Goal: Task Accomplishment & Management: Manage account settings

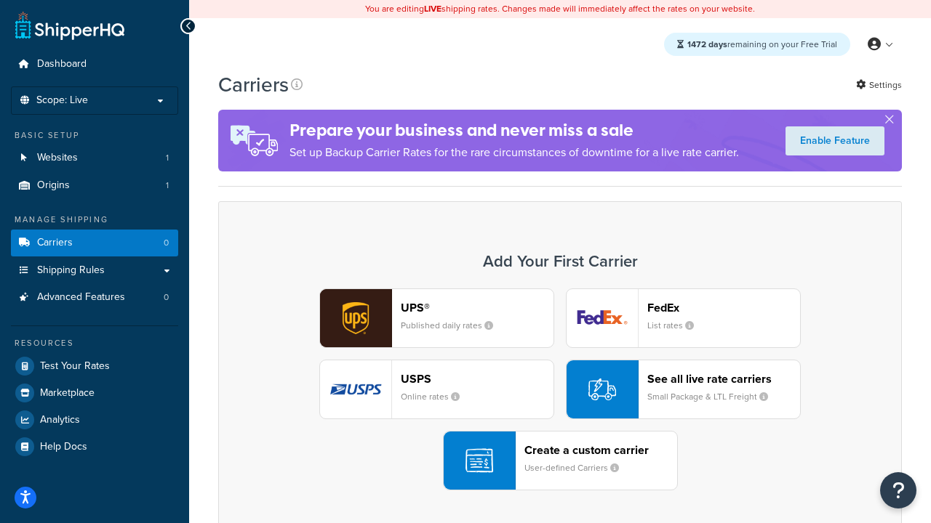
click at [560, 390] on div "UPS® Published daily rates FedEx List rates USPS Online rates See all live rate…" at bounding box center [559, 390] width 653 height 202
click at [723, 308] on header "FedEx" at bounding box center [723, 308] width 153 height 14
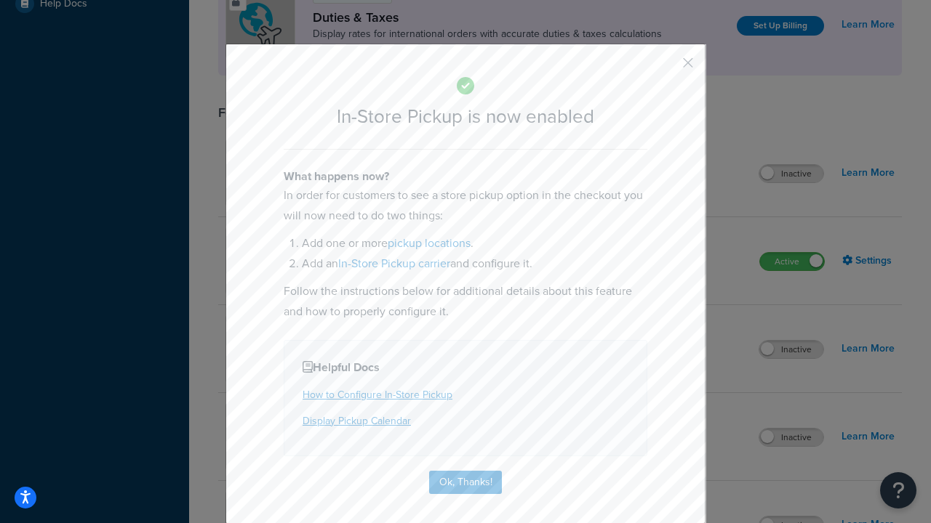
click at [666, 68] on button "button" at bounding box center [666, 68] width 4 height 4
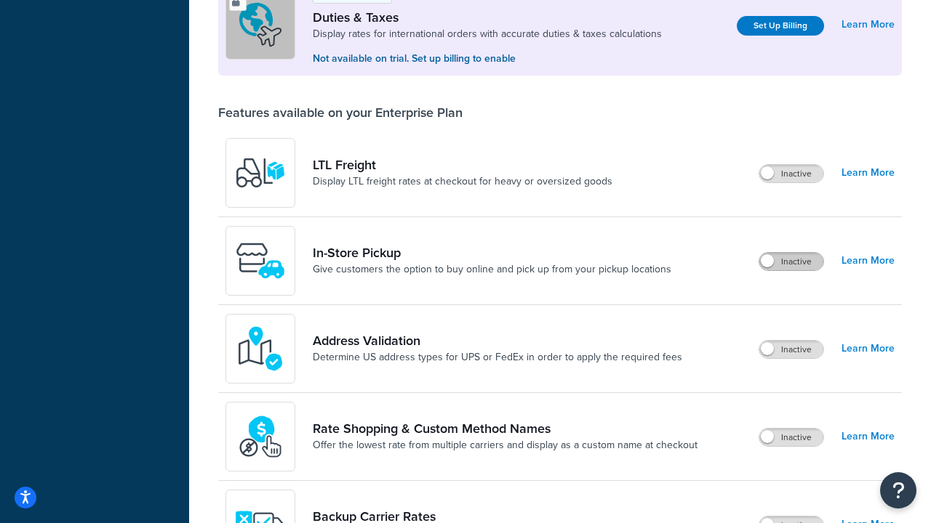
scroll to position [443, 0]
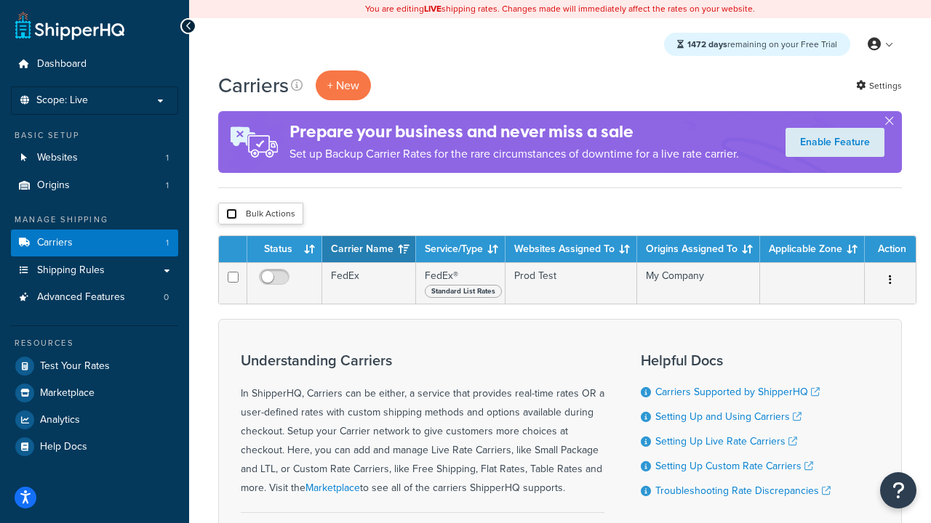
click at [231, 214] on input "checkbox" at bounding box center [231, 214] width 11 height 11
checkbox input "true"
click at [0, 0] on button "Delete" at bounding box center [0, 0] width 0 height 0
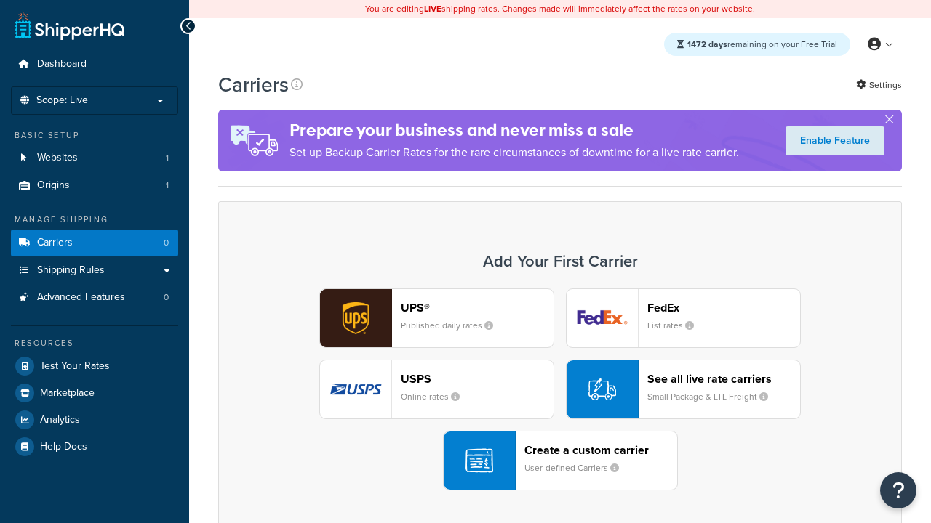
click at [560, 390] on div "UPS® Published daily rates FedEx List rates USPS Online rates See all live rate…" at bounding box center [559, 390] width 653 height 202
click at [560, 461] on div "Create a custom carrier User-defined Carriers" at bounding box center [600, 460] width 153 height 35
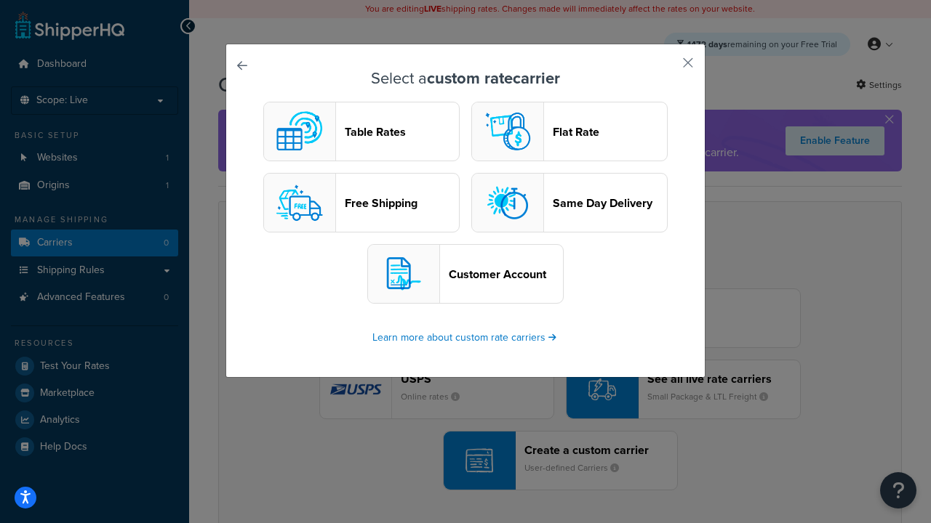
click at [361, 132] on header "Table Rates" at bounding box center [402, 132] width 114 height 14
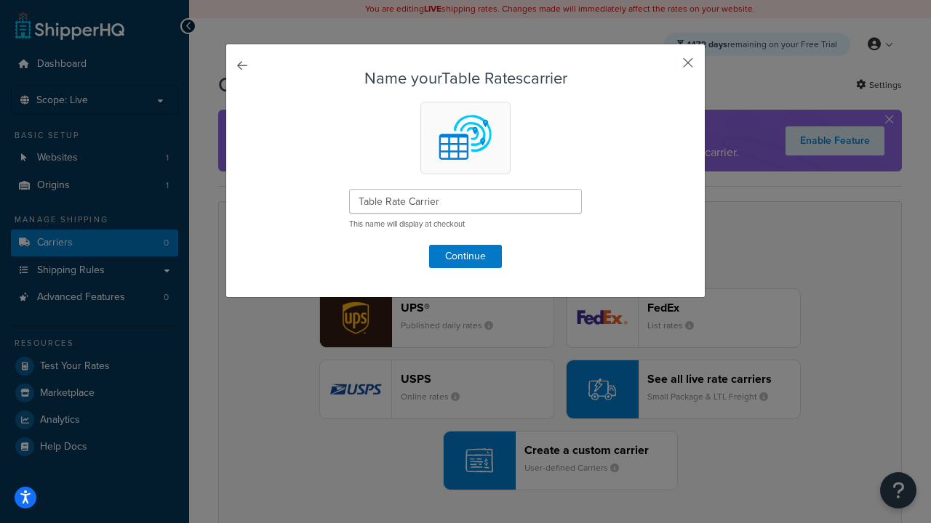
click at [666, 68] on button "button" at bounding box center [666, 68] width 4 height 4
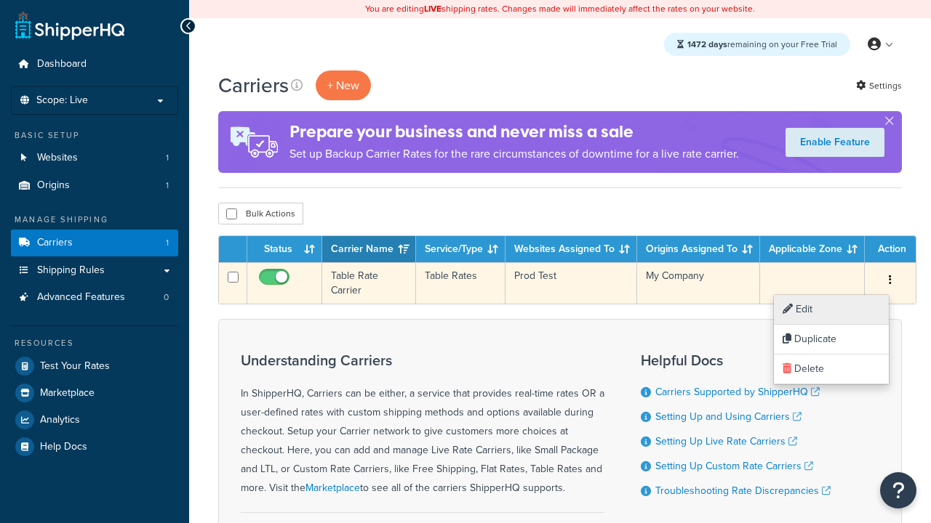
click at [831, 310] on link "Edit" at bounding box center [831, 310] width 115 height 30
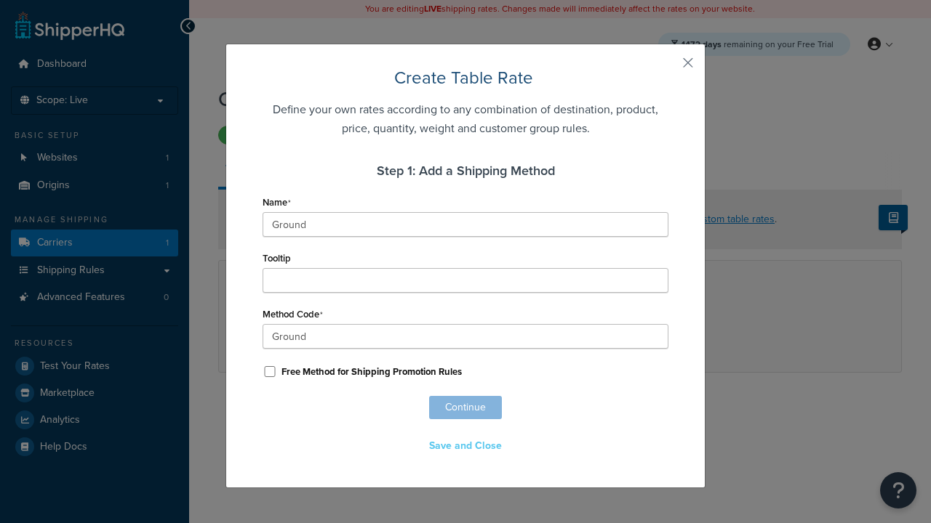
scroll to position [909, 0]
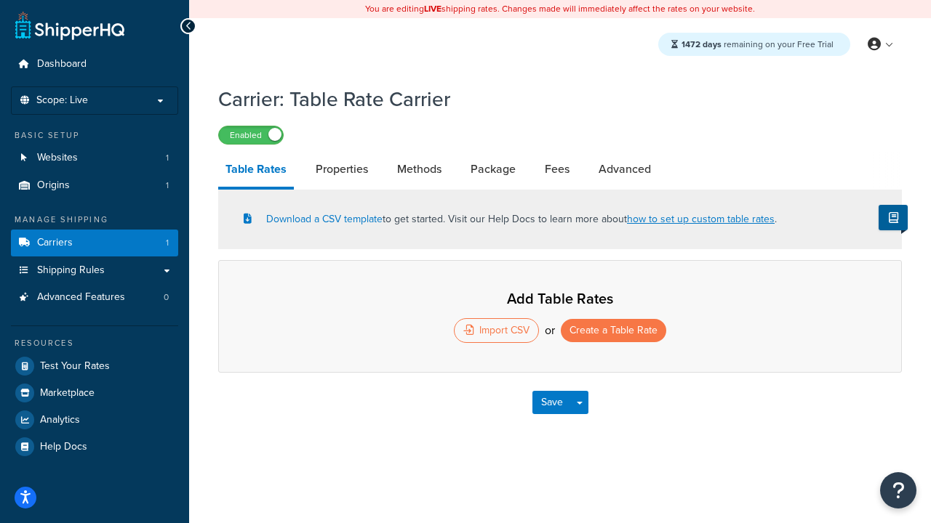
select select "25"
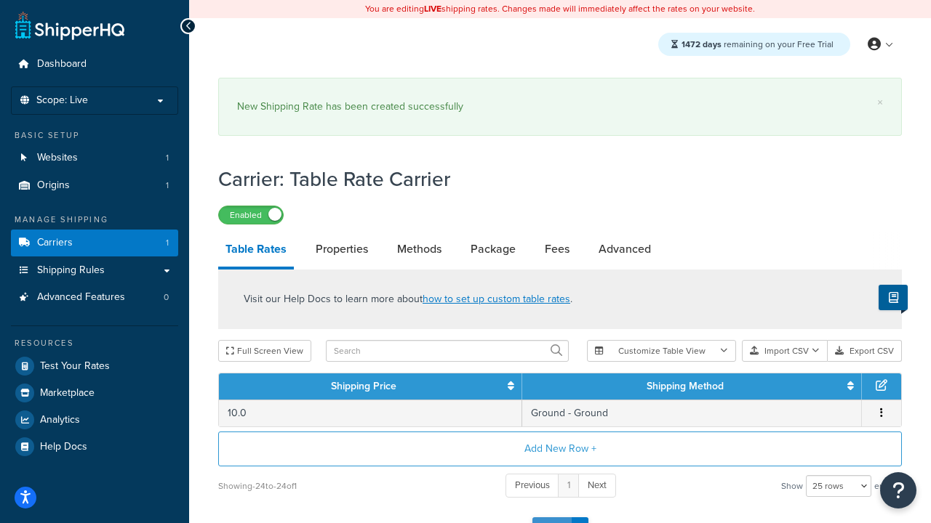
click at [551, 518] on button "Save" at bounding box center [551, 529] width 39 height 23
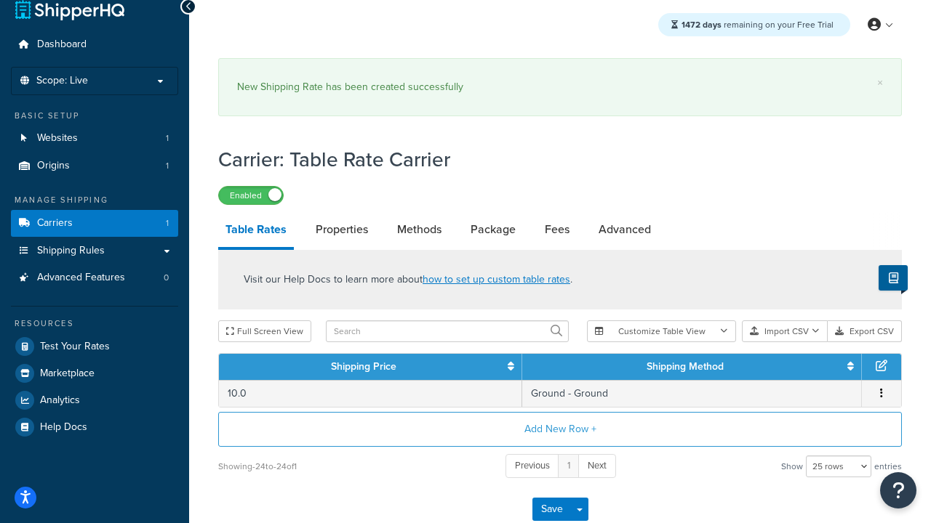
scroll to position [0, 0]
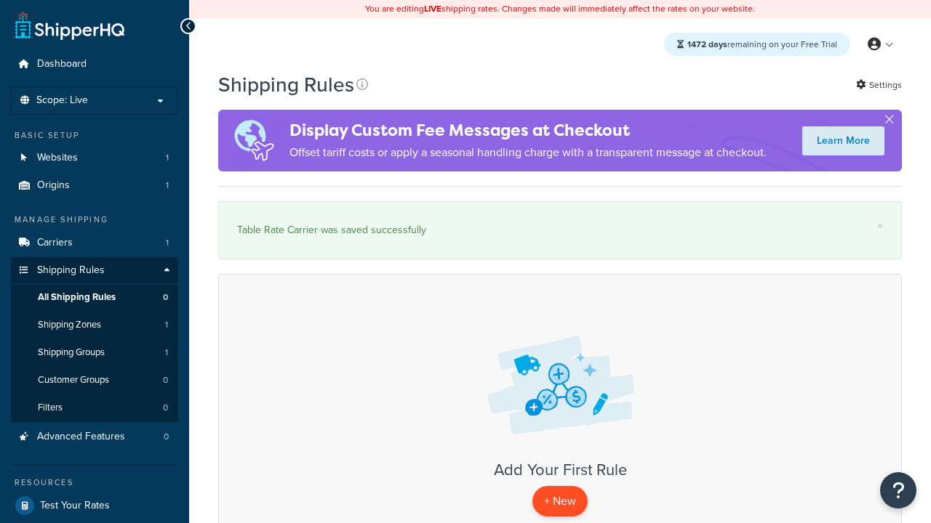
click at [560, 502] on p "+ New" at bounding box center [559, 501] width 55 height 30
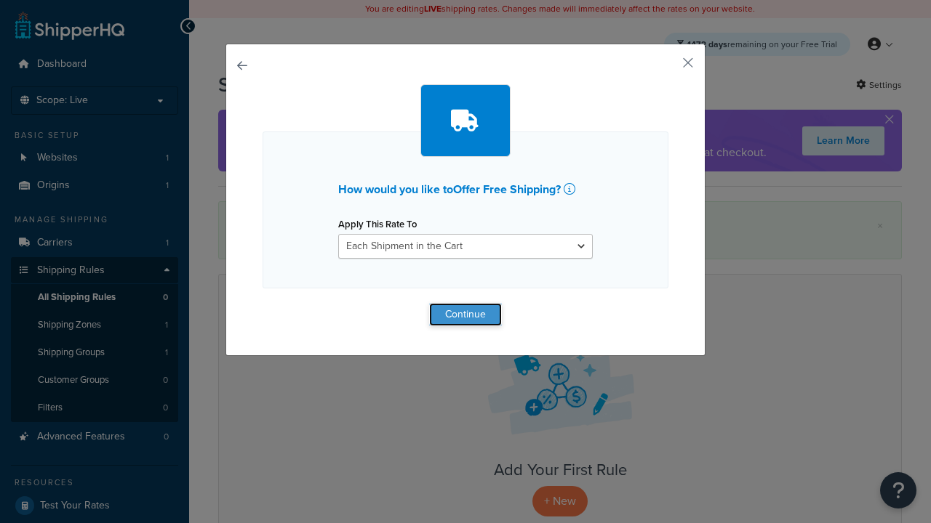
click at [465, 314] on button "Continue" at bounding box center [465, 314] width 73 height 23
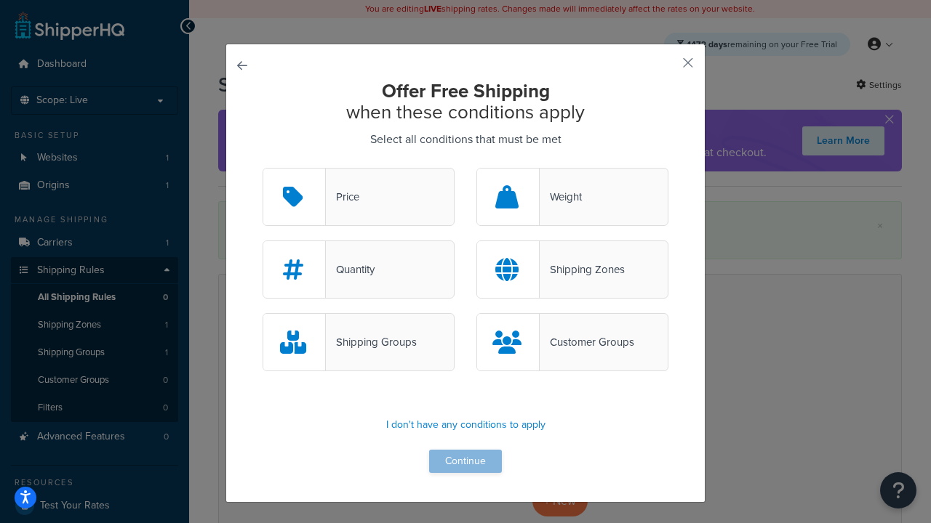
click at [358, 198] on div "Price" at bounding box center [342, 197] width 33 height 20
click at [0, 0] on input "Price" at bounding box center [0, 0] width 0 height 0
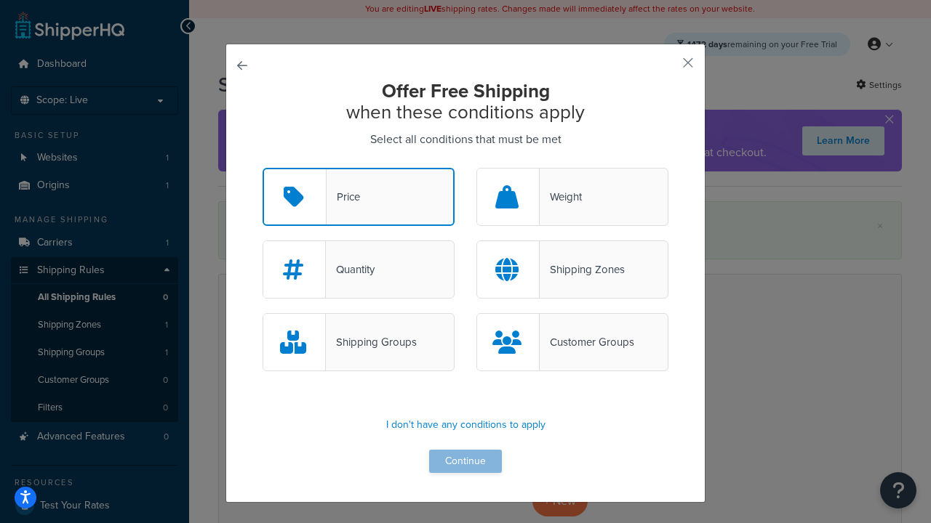
click at [465, 462] on button "Continue" at bounding box center [465, 461] width 73 height 23
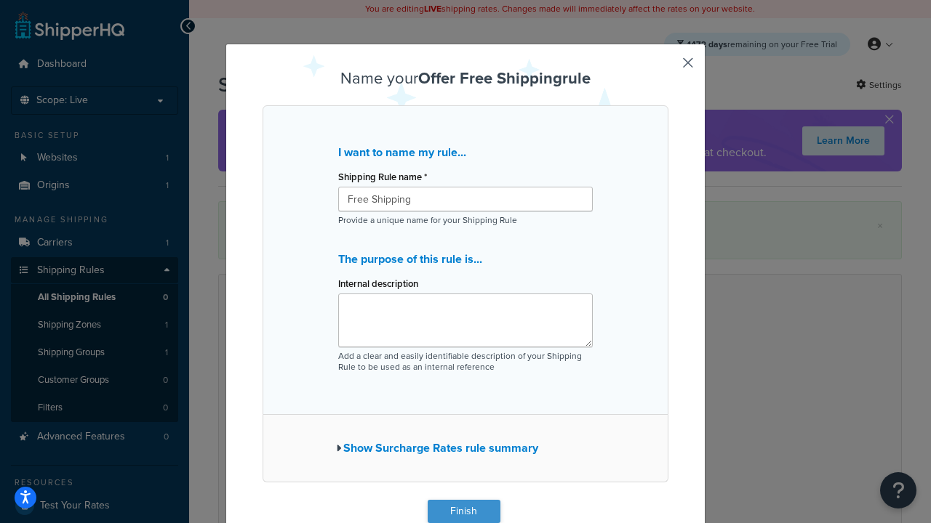
type input "Free Shipping"
click at [463, 512] on button "Finish" at bounding box center [463, 511] width 73 height 23
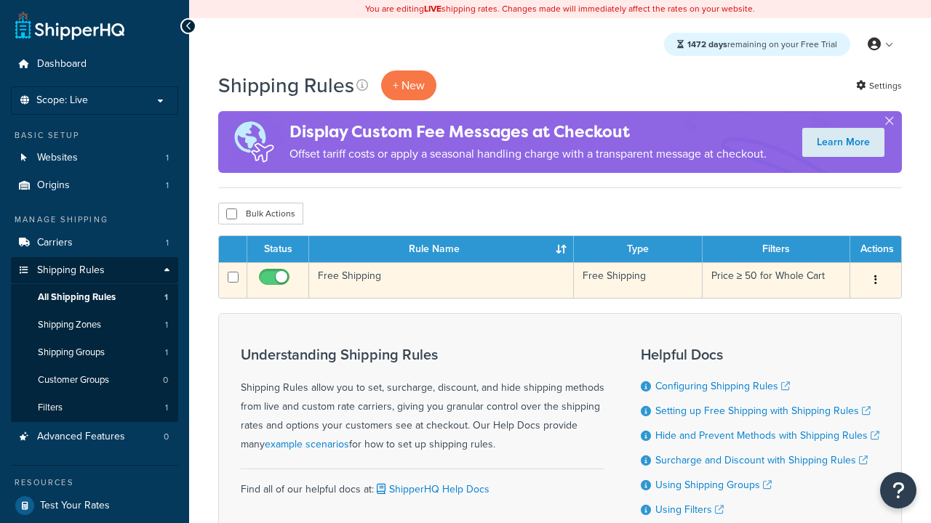
click at [276, 281] on input "checkbox" at bounding box center [276, 281] width 40 height 18
checkbox input "false"
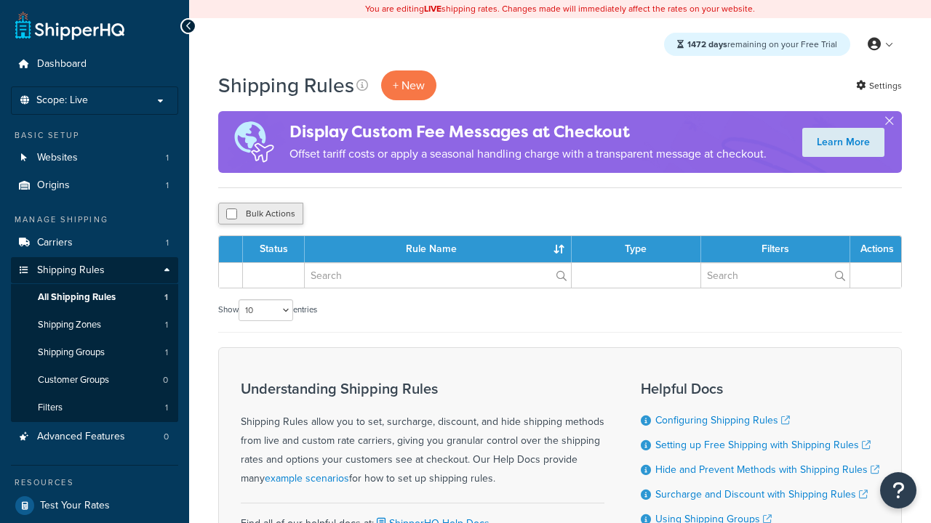
click at [260, 214] on button "Bulk Actions" at bounding box center [260, 214] width 85 height 22
checkbox input "true"
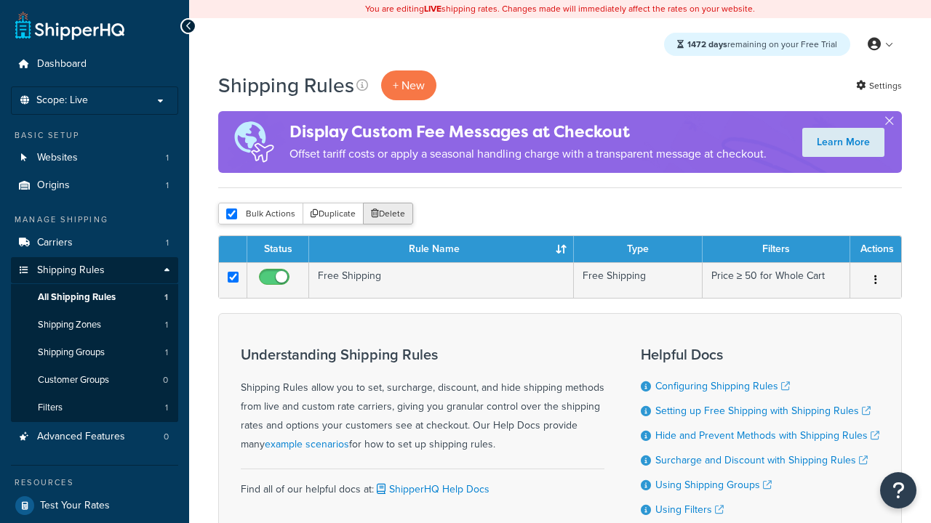
click at [391, 214] on button "Delete" at bounding box center [388, 214] width 50 height 22
